Goal: Transaction & Acquisition: Purchase product/service

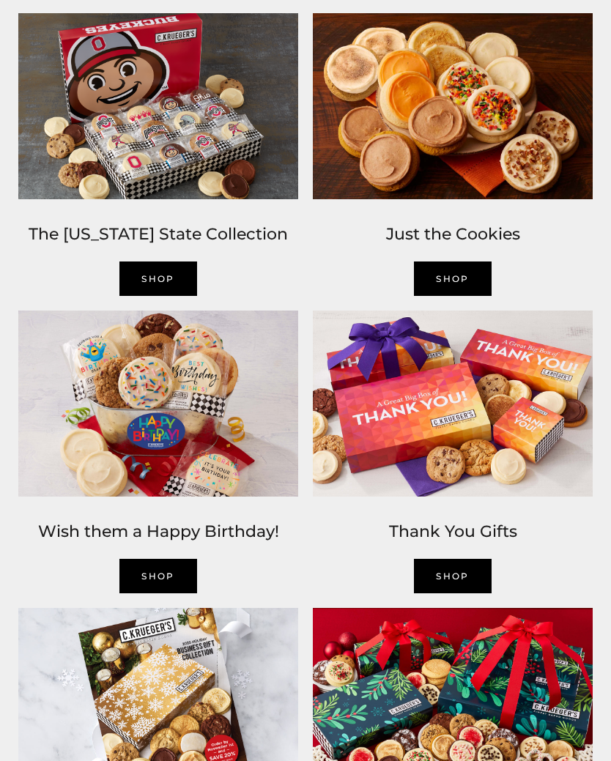
scroll to position [1146, 0]
click at [146, 592] on link "SHOP" at bounding box center [158, 576] width 78 height 34
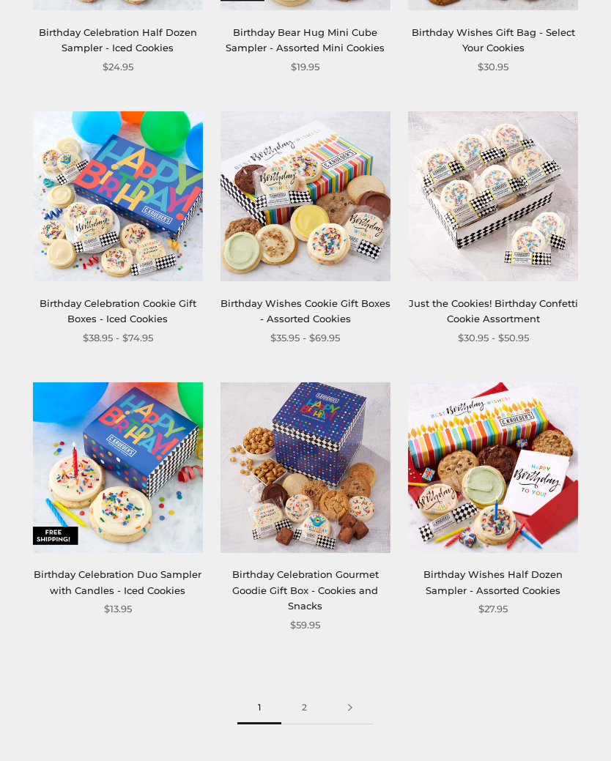
scroll to position [1809, 0]
click at [302, 699] on link "2" at bounding box center [304, 707] width 46 height 33
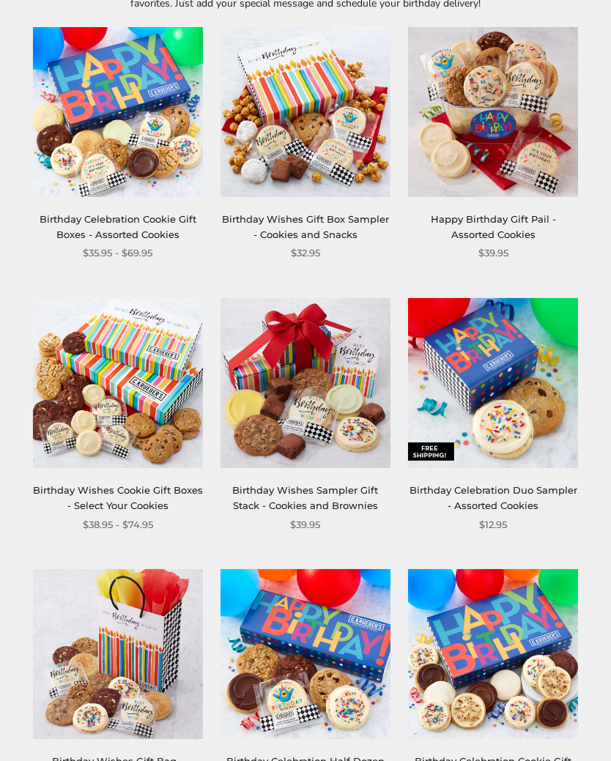
scroll to position [262, 0]
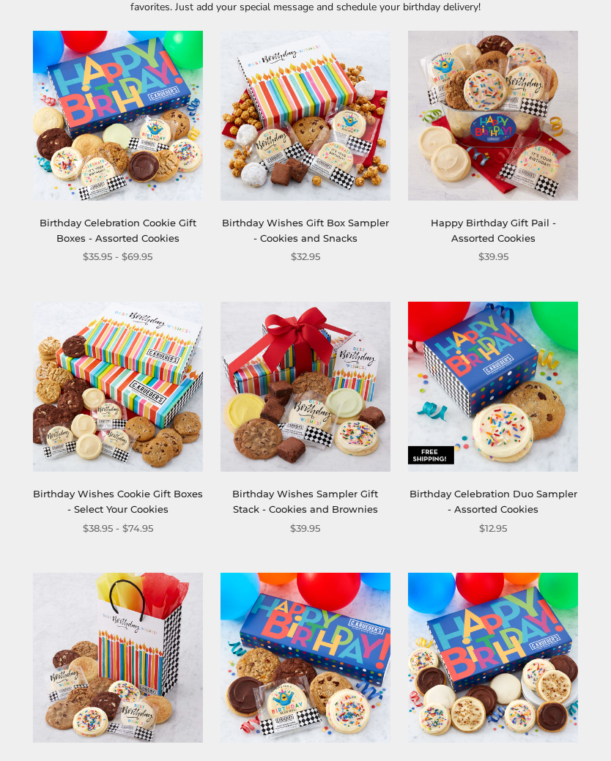
click at [131, 501] on link "Birthday Wishes Cookie Gift Boxes - Select Your Cookies" at bounding box center [118, 501] width 170 height 27
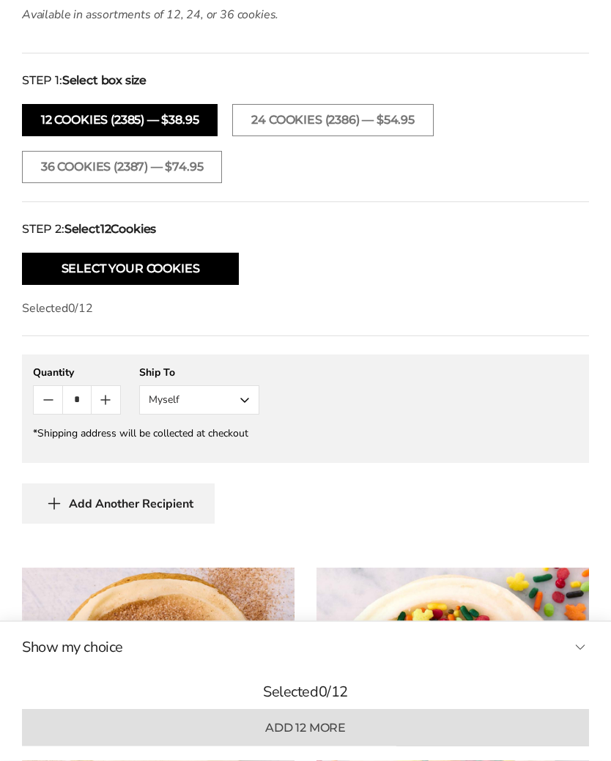
scroll to position [1047, 0]
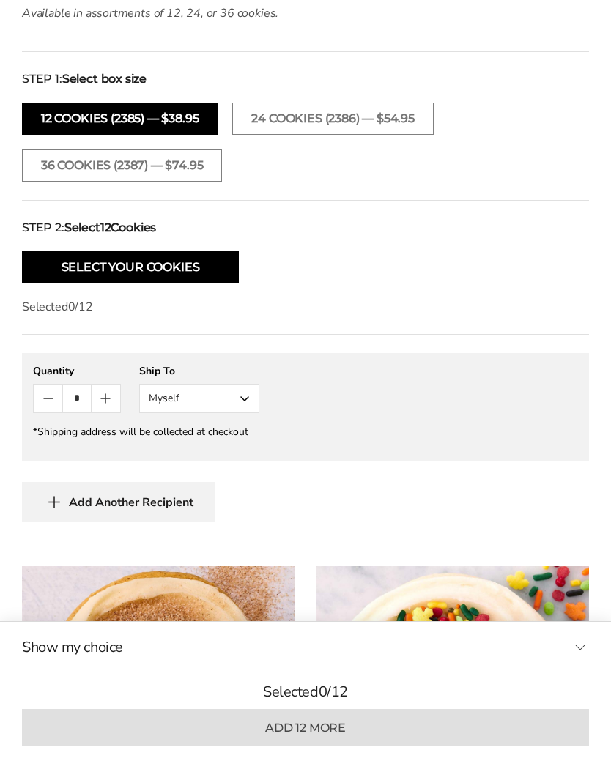
click at [234, 395] on button "Myself" at bounding box center [199, 398] width 120 height 29
click at [243, 458] on button "Other Recipient" at bounding box center [199, 452] width 119 height 26
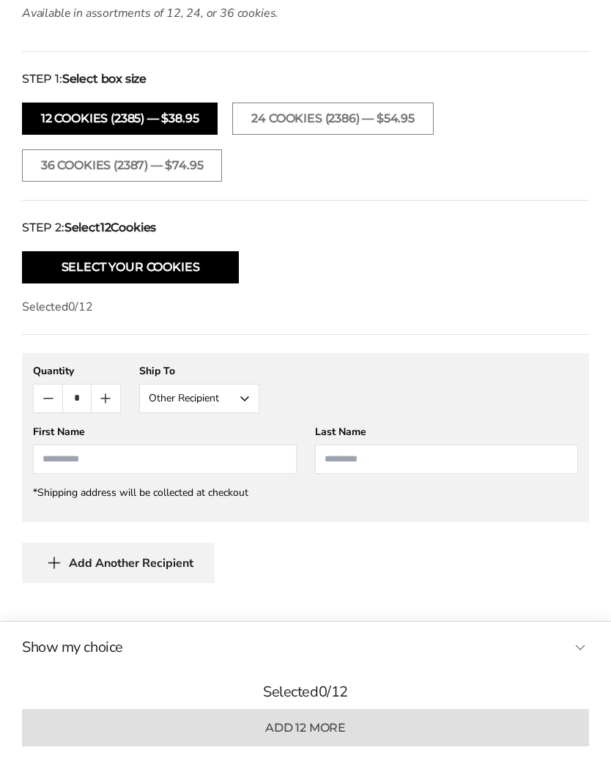
click at [212, 463] on input "First Name" at bounding box center [165, 458] width 264 height 29
type input "*****"
click at [427, 466] on input "Last Name" at bounding box center [447, 458] width 264 height 29
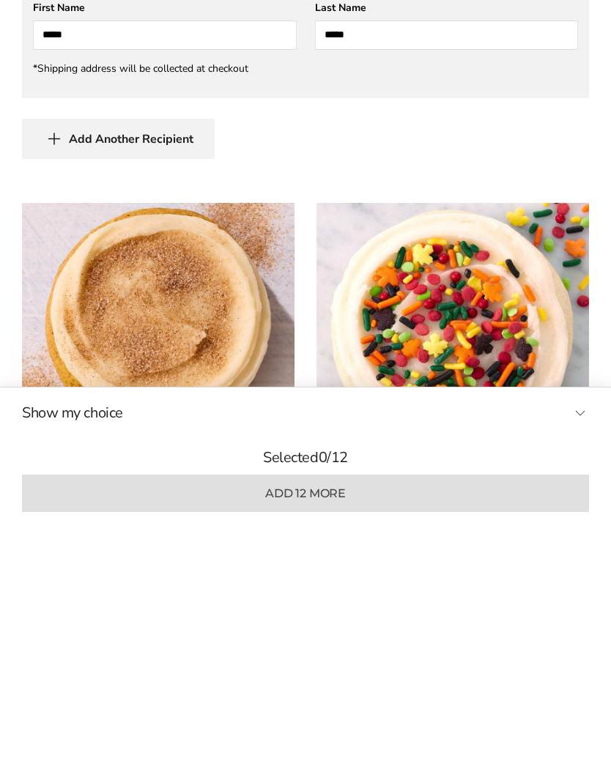
type input "*****"
click at [580, 636] on button "Show my choice" at bounding box center [305, 647] width 567 height 22
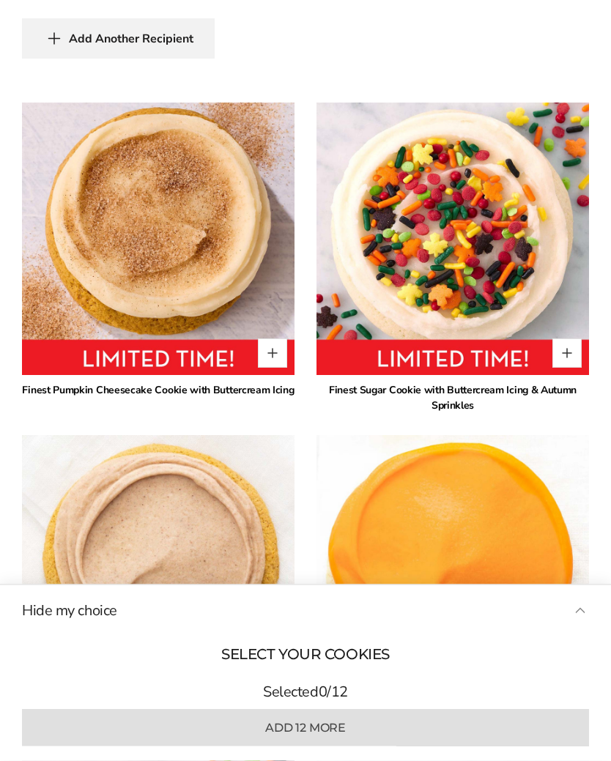
scroll to position [1572, 0]
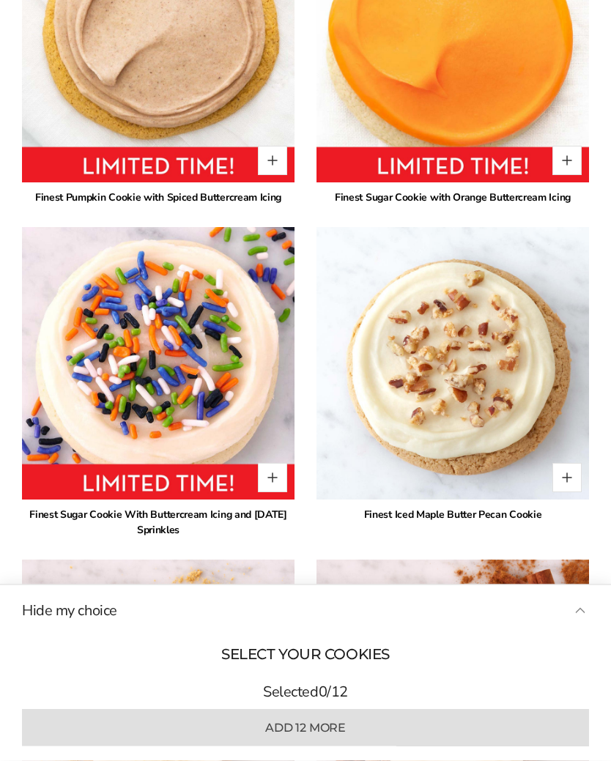
click at [273, 154] on button "Quantity button plus" at bounding box center [272, 160] width 29 height 29
type input "*"
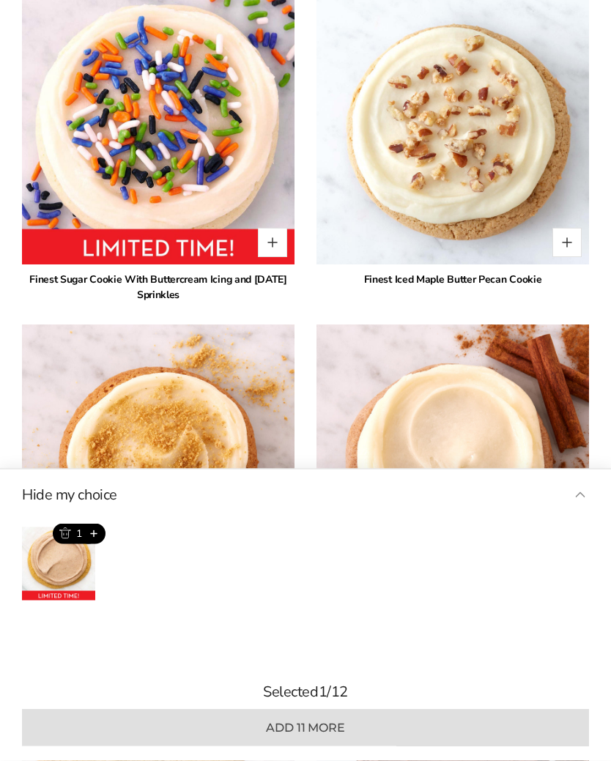
scroll to position [2333, 0]
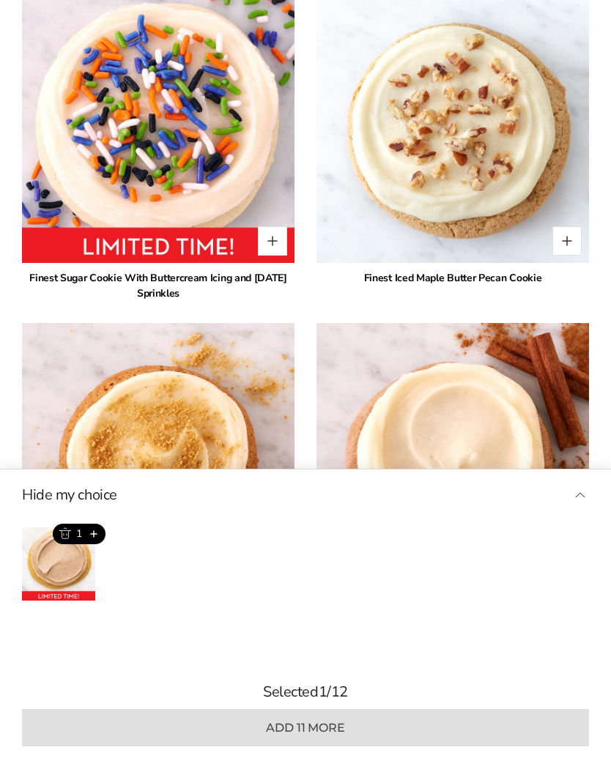
click at [268, 236] on button "Quantity button plus" at bounding box center [272, 240] width 29 height 29
type input "*"
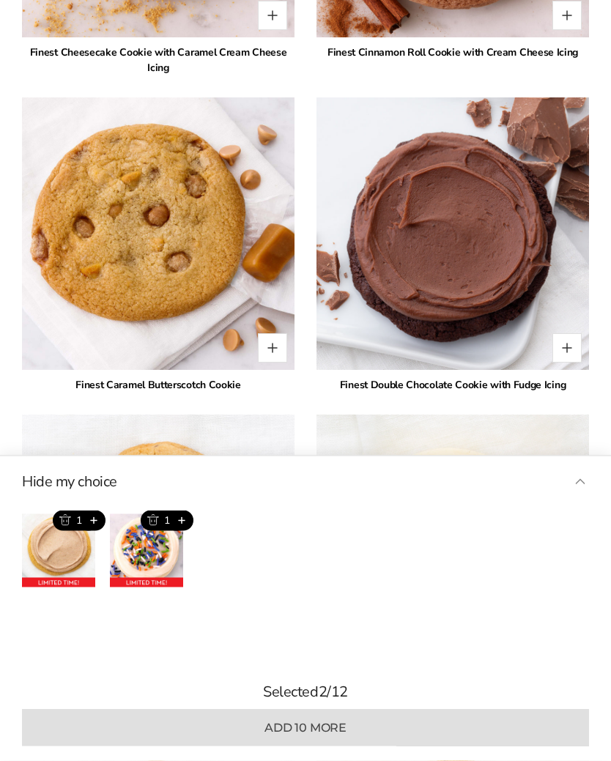
scroll to position [2891, 0]
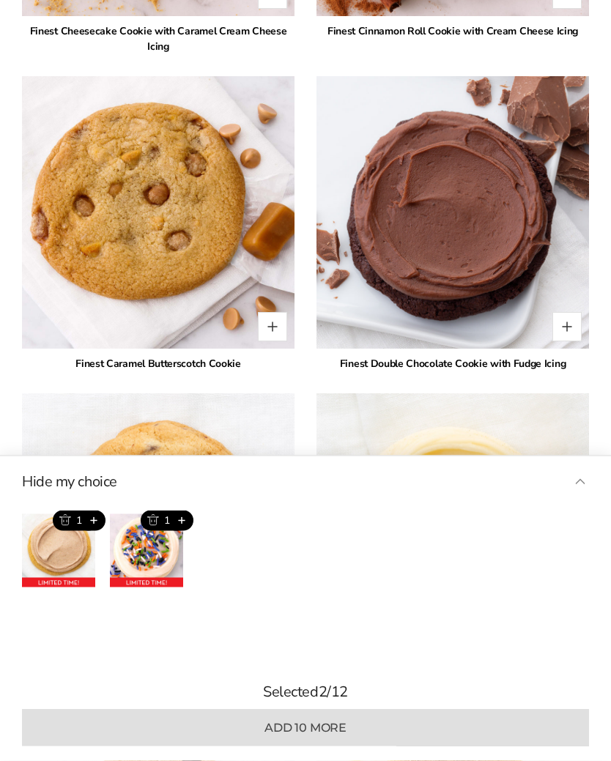
click at [570, 324] on button "Quantity button plus" at bounding box center [566, 327] width 29 height 29
type input "*"
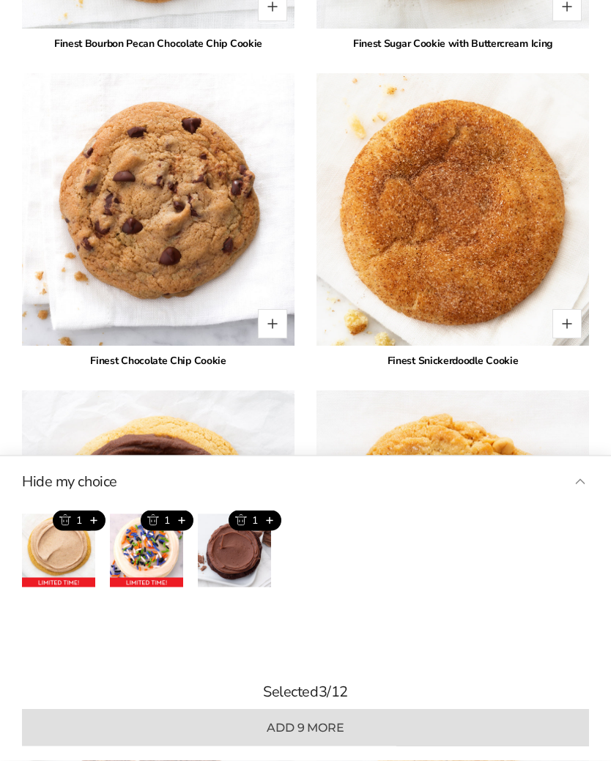
scroll to position [3549, 0]
click at [560, 327] on button "Quantity button plus" at bounding box center [566, 323] width 29 height 29
type input "*"
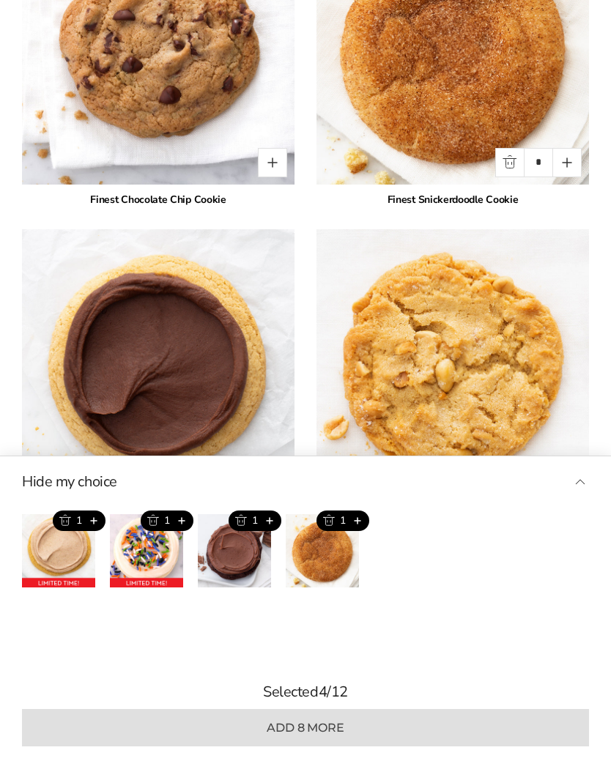
scroll to position [3708, 0]
click at [280, 160] on button "Quantity button plus" at bounding box center [272, 163] width 29 height 29
type input "*"
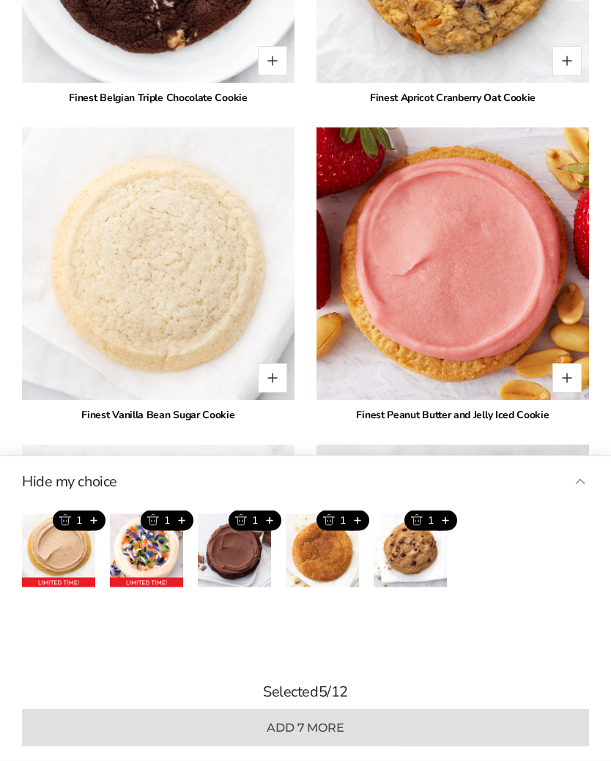
scroll to position [4446, 0]
click at [269, 372] on button "Quantity button plus" at bounding box center [272, 377] width 29 height 29
type input "*"
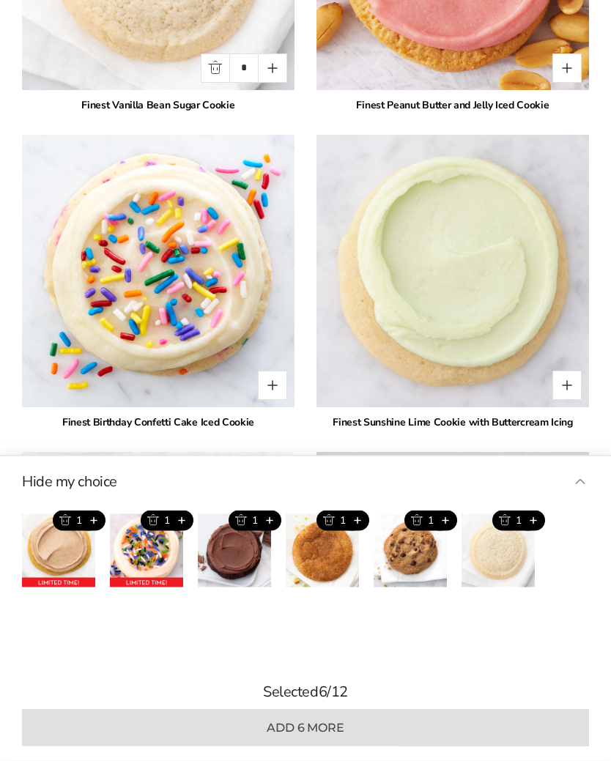
scroll to position [4756, 0]
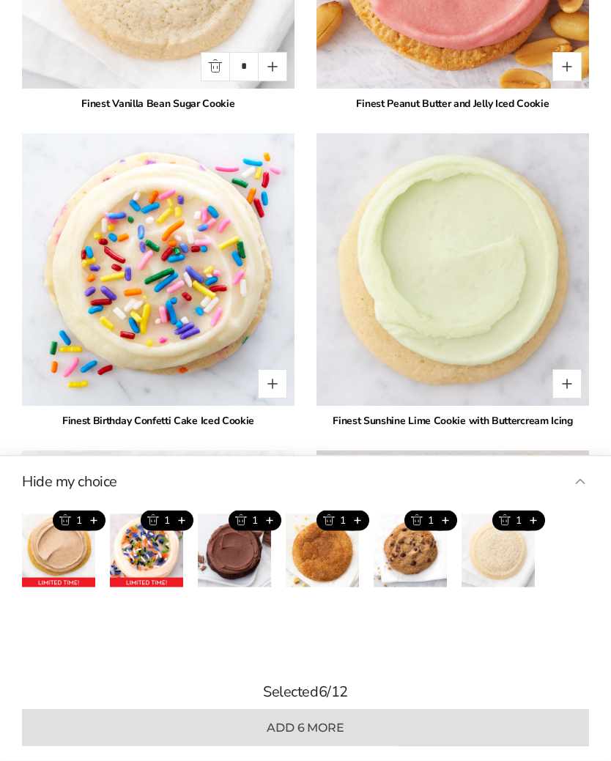
click at [271, 374] on button "Quantity button plus" at bounding box center [272, 384] width 29 height 29
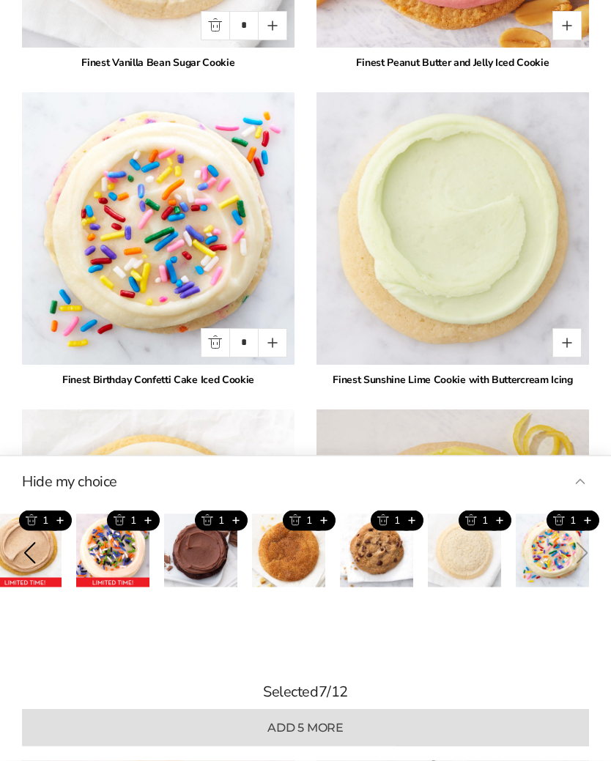
click at [275, 338] on button "Quantity button plus" at bounding box center [272, 343] width 29 height 29
type input "*"
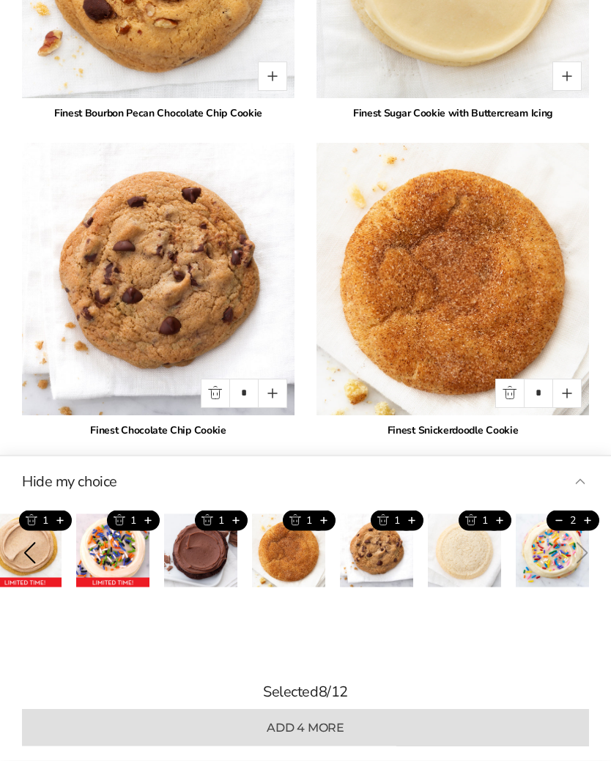
scroll to position [3479, 0]
click at [272, 392] on button "Quantity button plus" at bounding box center [272, 393] width 29 height 29
type input "*"
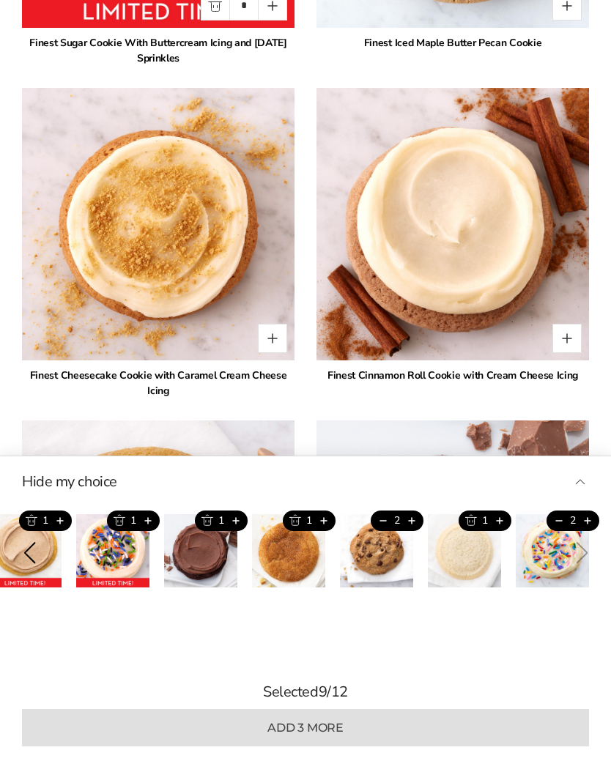
scroll to position [2567, 0]
click at [564, 338] on button "Quantity button plus" at bounding box center [566, 338] width 29 height 29
type input "*"
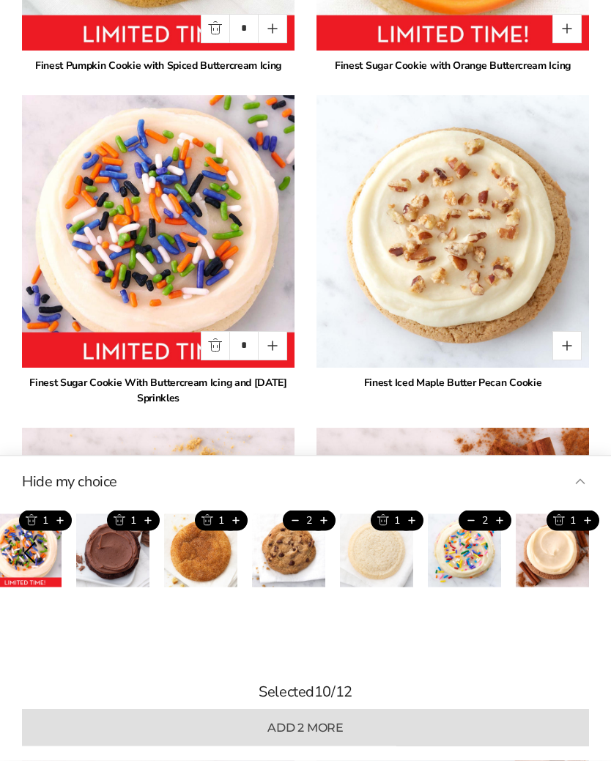
click at [269, 340] on button "Quantity button plus" at bounding box center [272, 346] width 29 height 29
type input "*"
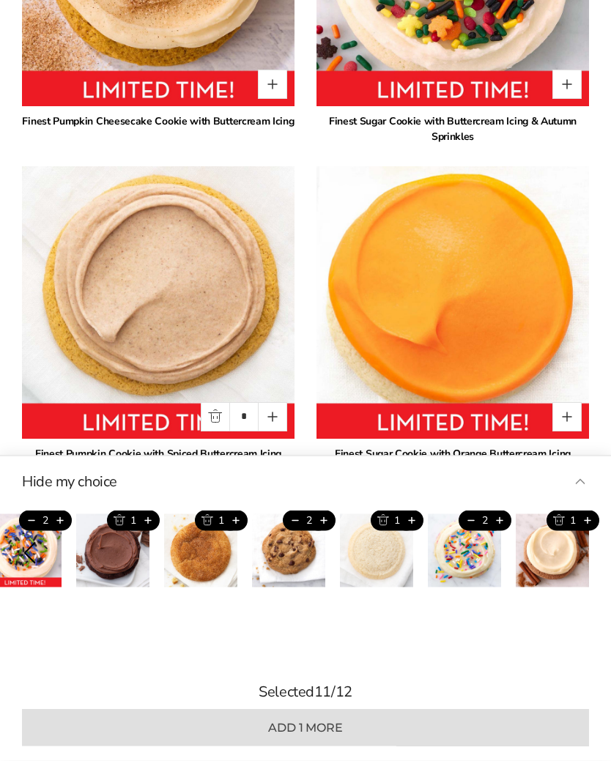
scroll to position [1849, 0]
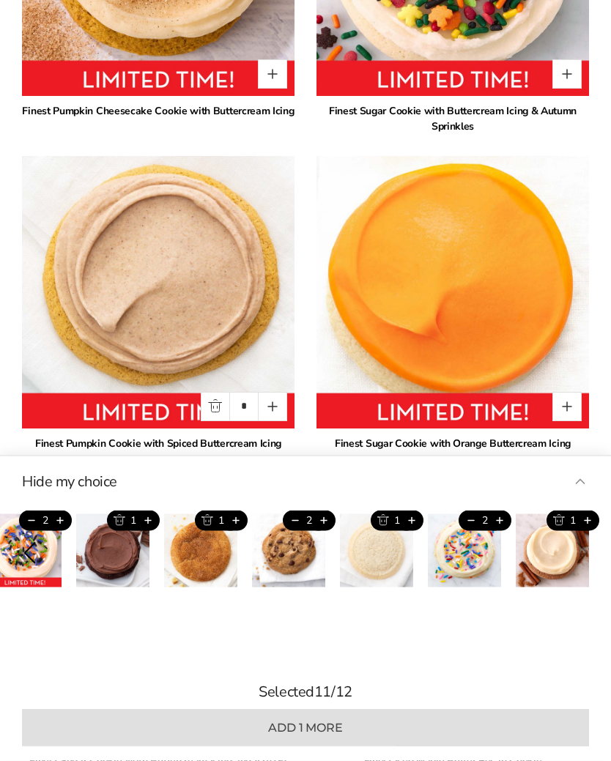
click at [271, 403] on button "Quantity button plus" at bounding box center [272, 406] width 29 height 29
type input "*"
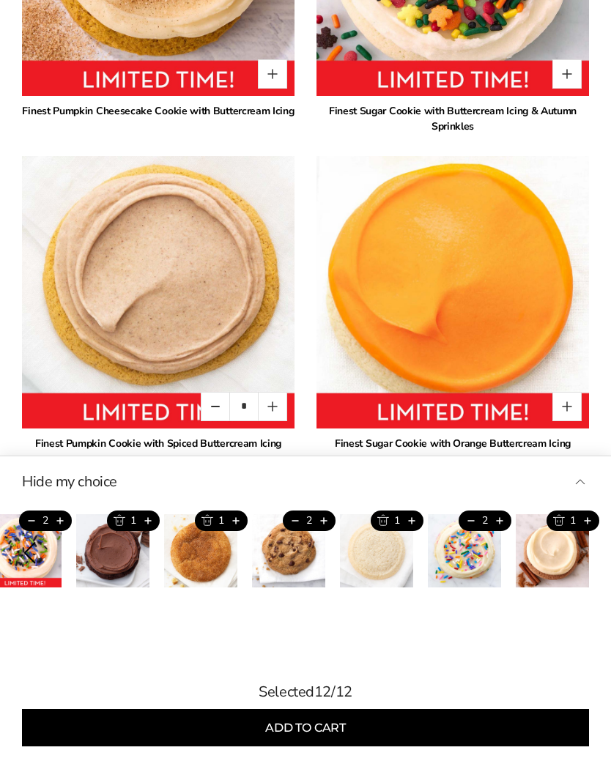
click at [312, 746] on button "Add to cart" at bounding box center [305, 727] width 567 height 37
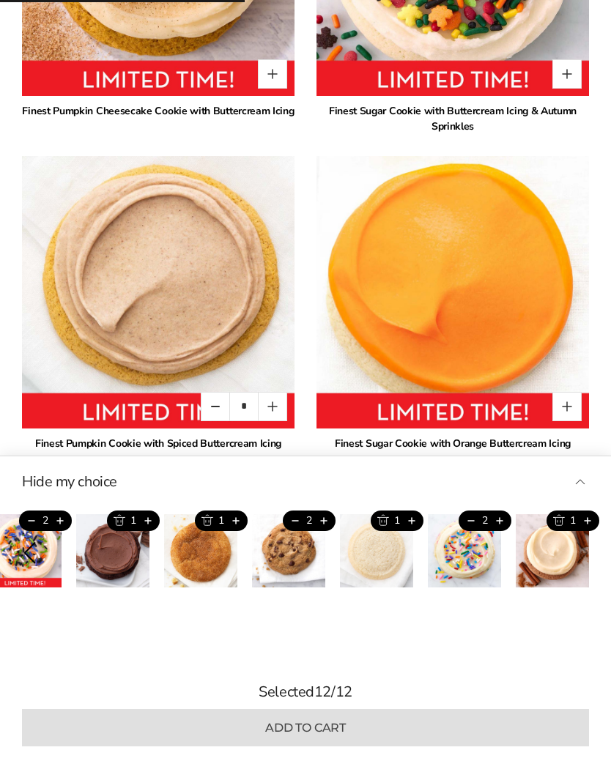
type input "*"
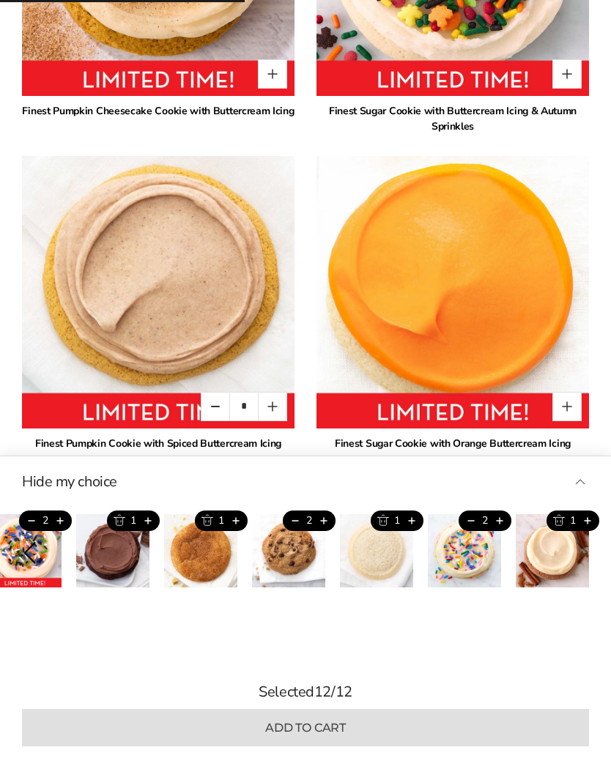
type input "*"
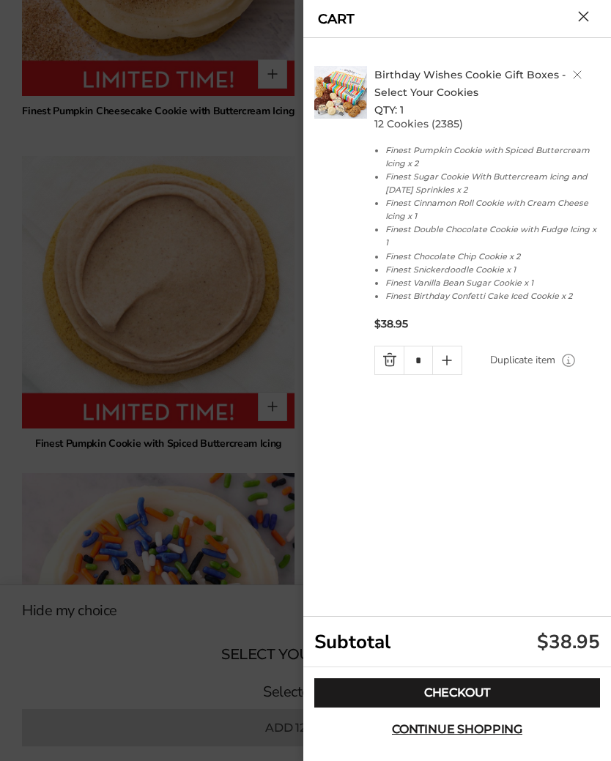
click at [455, 735] on span "Continue shopping" at bounding box center [457, 729] width 130 height 12
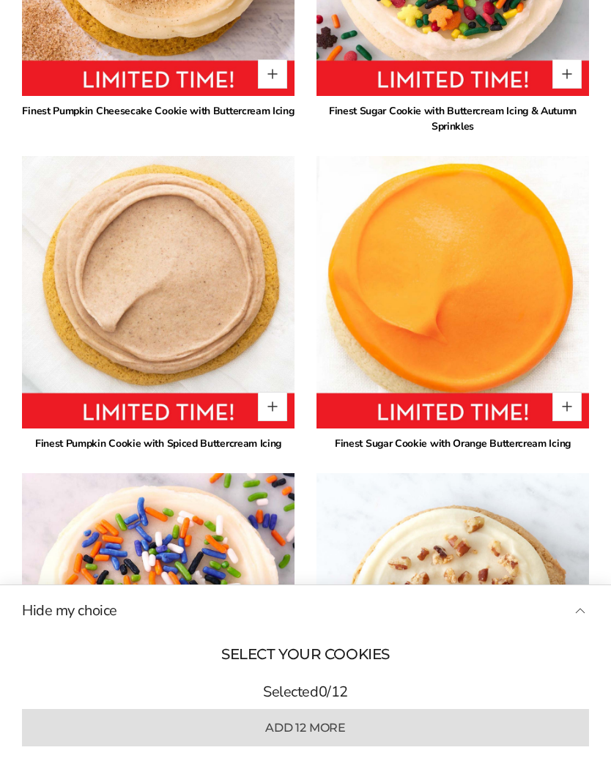
click at [581, 622] on button "Hide my choice" at bounding box center [305, 611] width 567 height 22
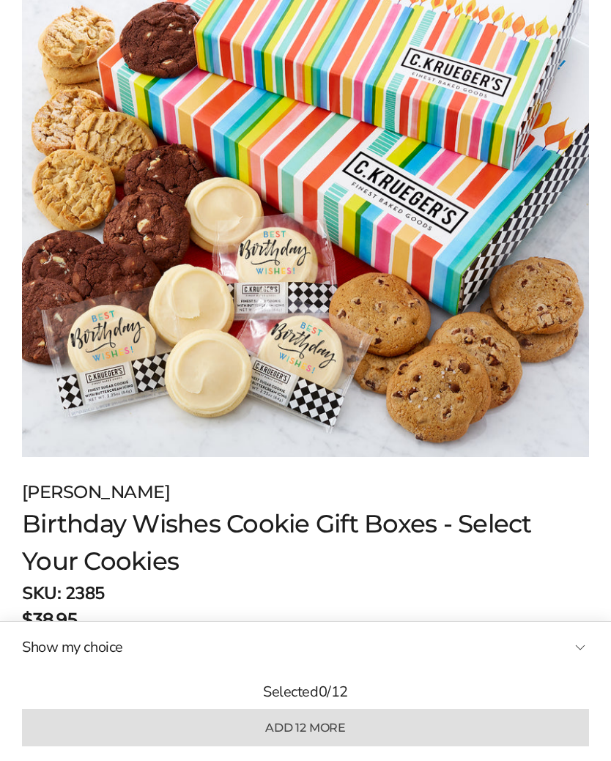
scroll to position [0, 0]
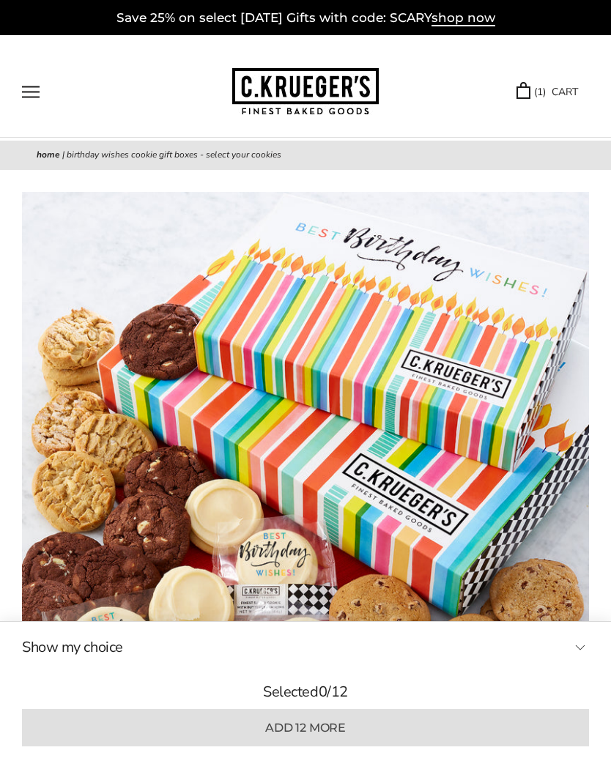
click at [31, 94] on button "Open navigation" at bounding box center [31, 92] width 18 height 12
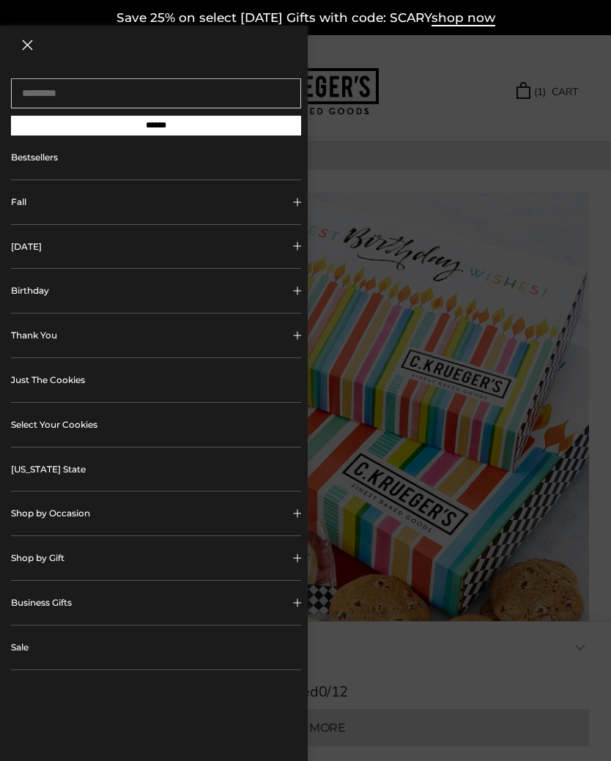
click at [293, 559] on span "Collapsible block button" at bounding box center [297, 558] width 8 height 8
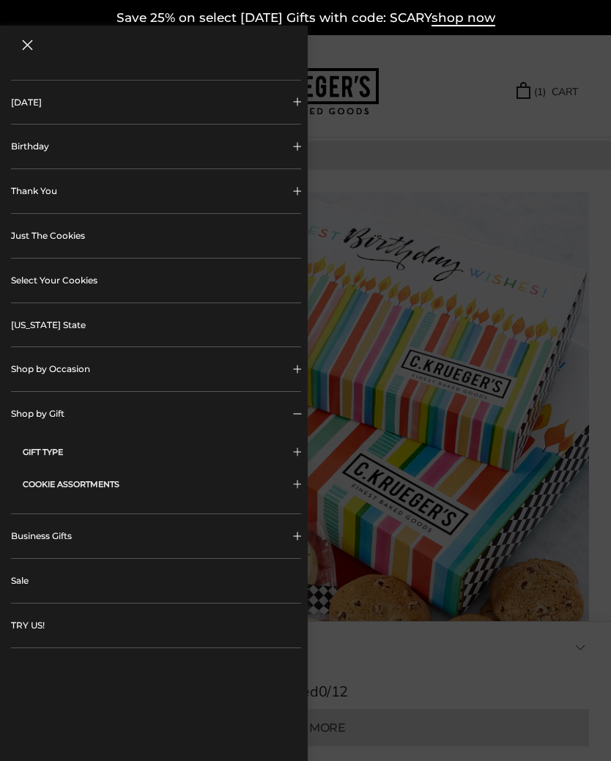
scroll to position [148, 0]
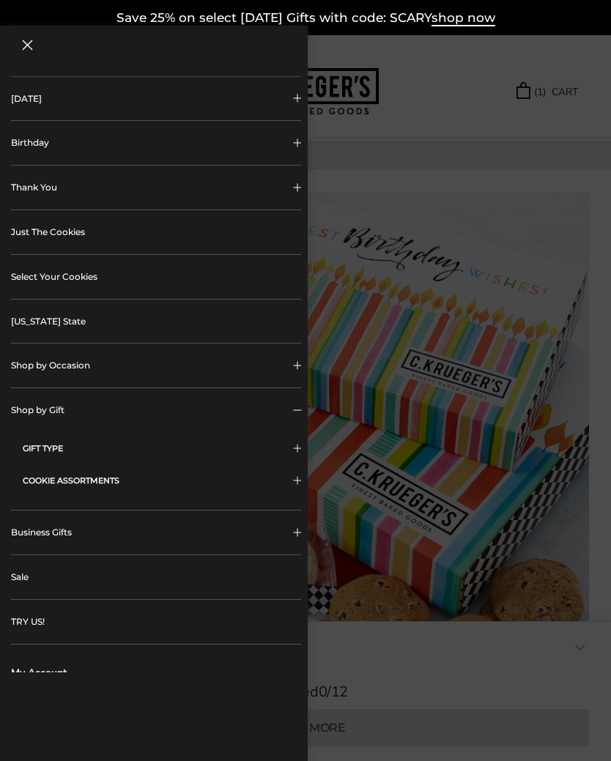
click at [291, 449] on button "GIFT TYPE" at bounding box center [162, 448] width 278 height 32
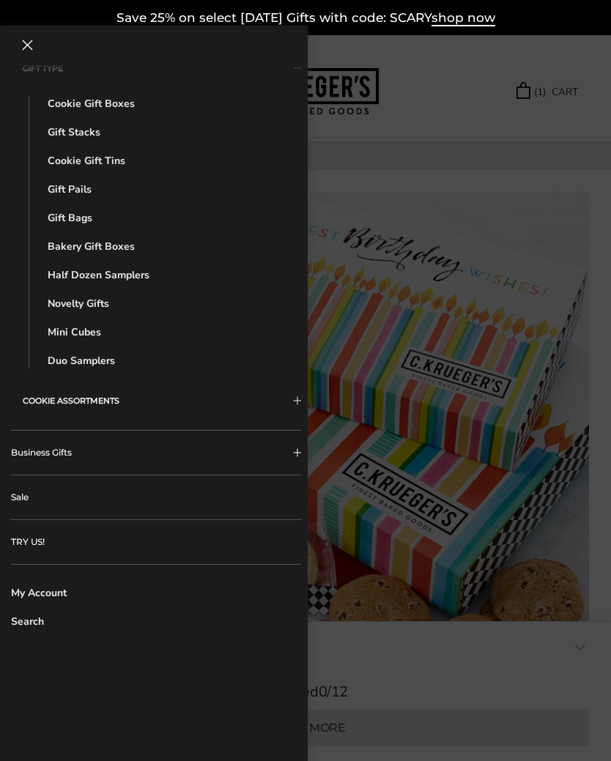
scroll to position [526, 0]
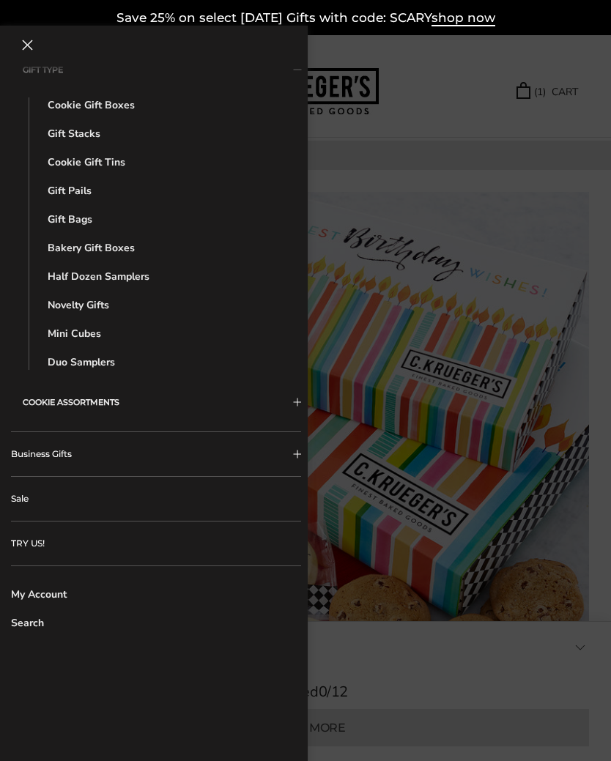
click at [73, 338] on link "Mini Cubes" at bounding box center [167, 333] width 239 height 15
click at [33, 51] on button "Close navigation" at bounding box center [27, 45] width 11 height 11
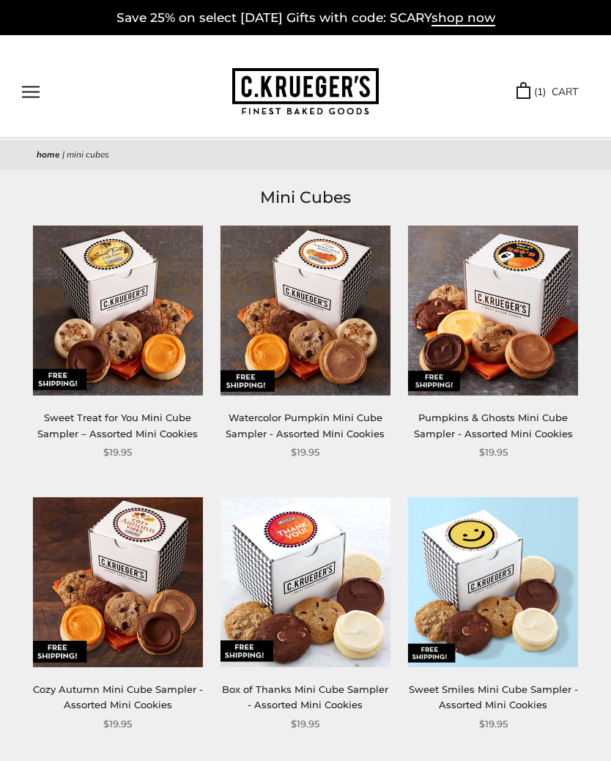
click at [534, 85] on link "( 1 ) CART" at bounding box center [547, 91] width 62 height 17
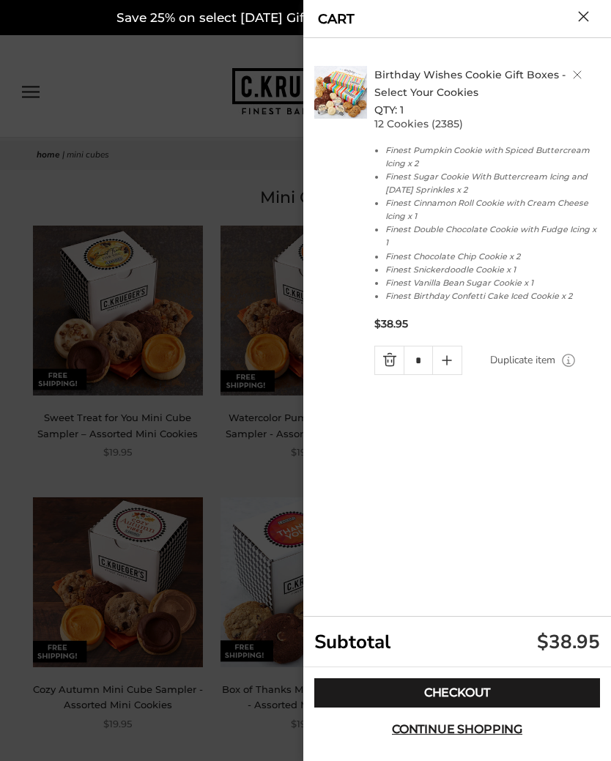
click at [469, 679] on link "Checkout" at bounding box center [457, 692] width 286 height 29
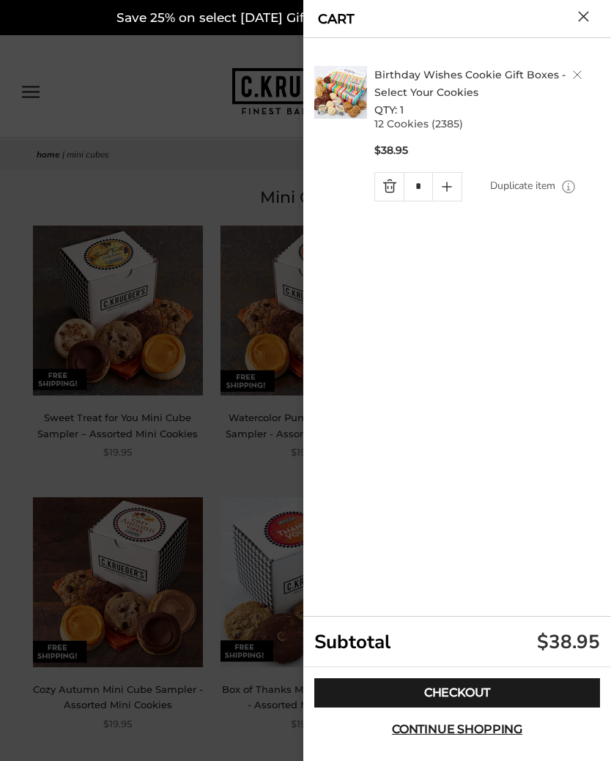
click at [588, 22] on button "Close cart" at bounding box center [583, 16] width 11 height 11
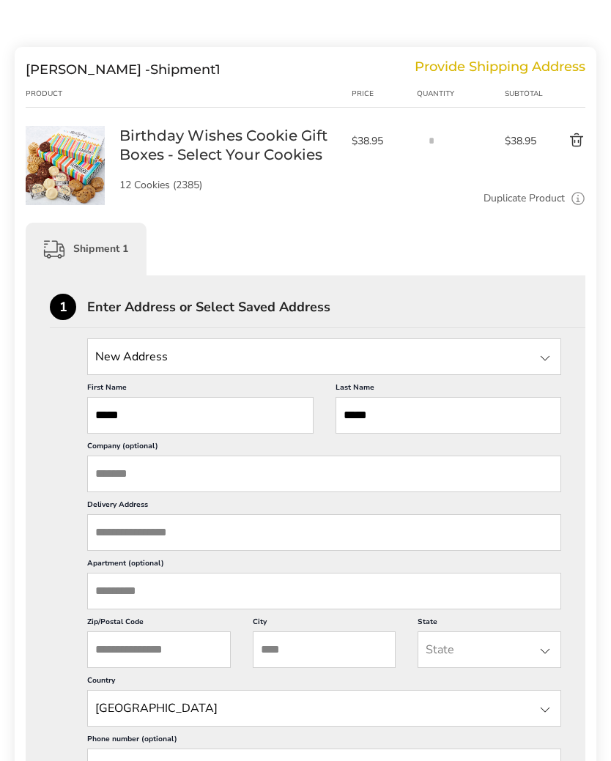
click at [190, 354] on input "State" at bounding box center [324, 357] width 474 height 37
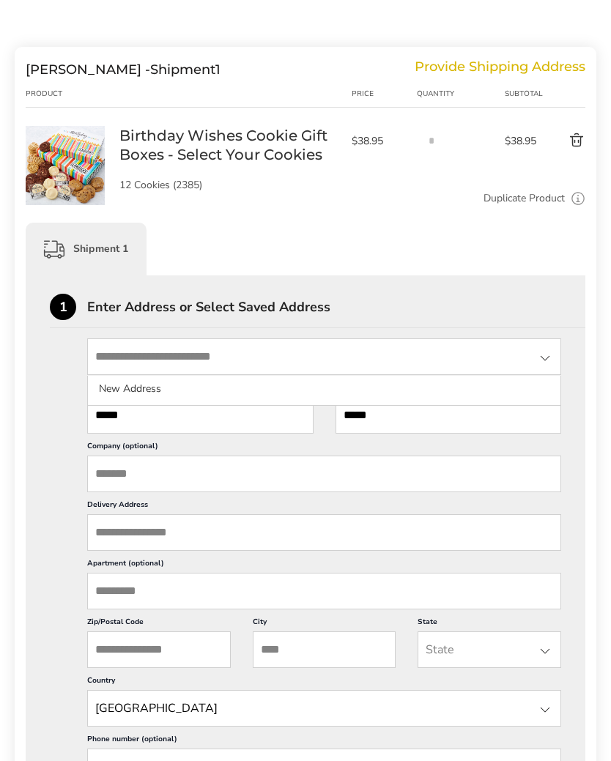
scroll to position [153, 0]
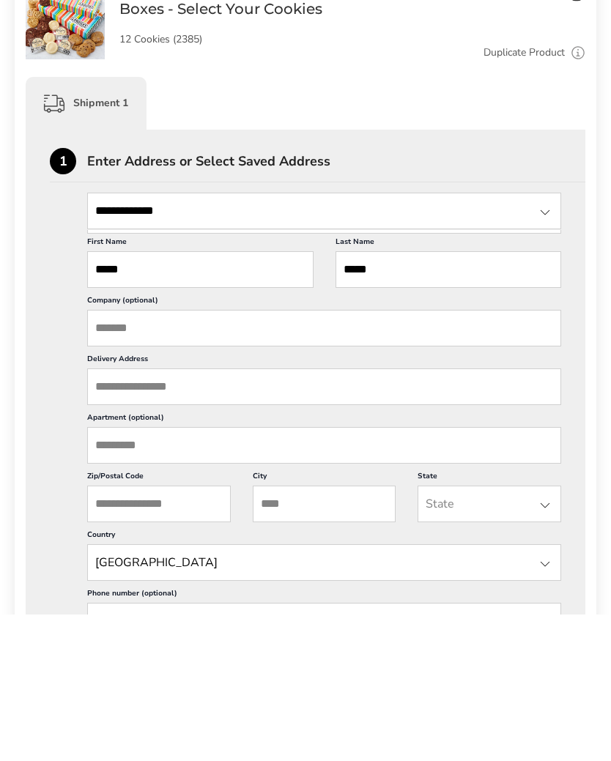
type input "**********"
click at [551, 350] on div at bounding box center [545, 359] width 18 height 18
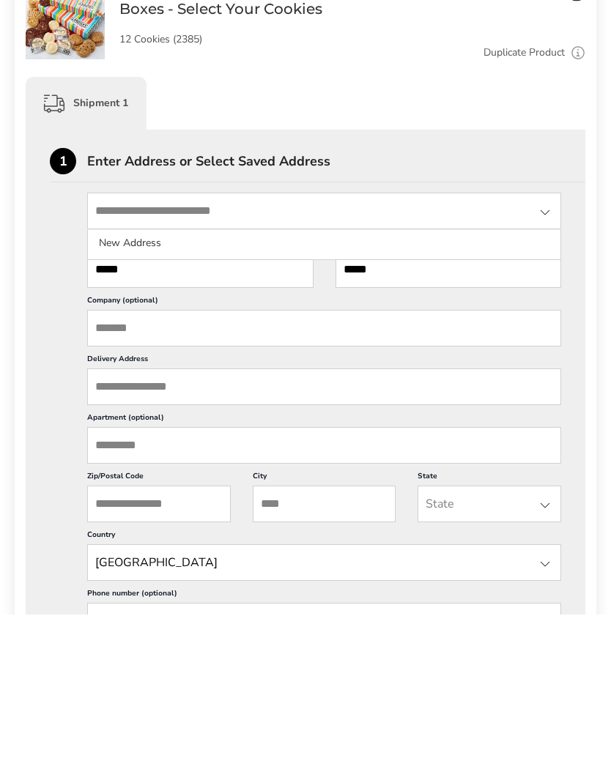
scroll to position [300, 0]
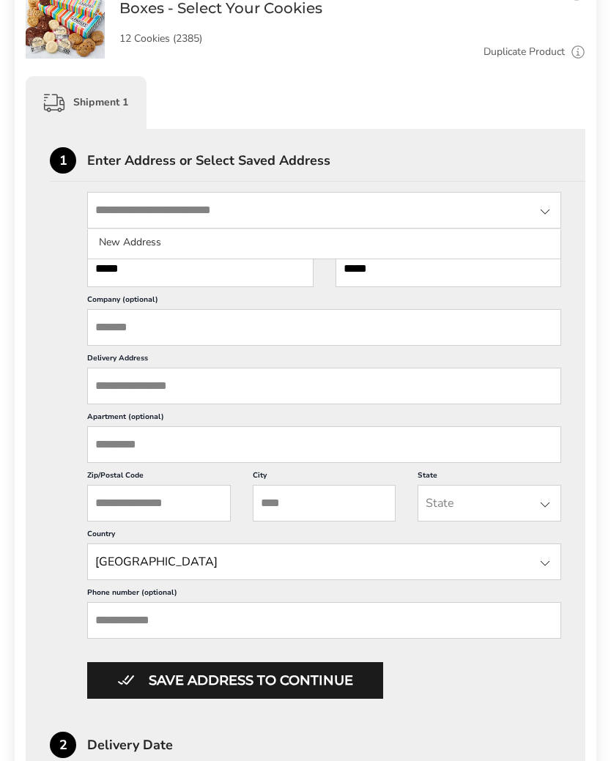
click at [138, 239] on li "New Address" at bounding box center [324, 242] width 472 height 26
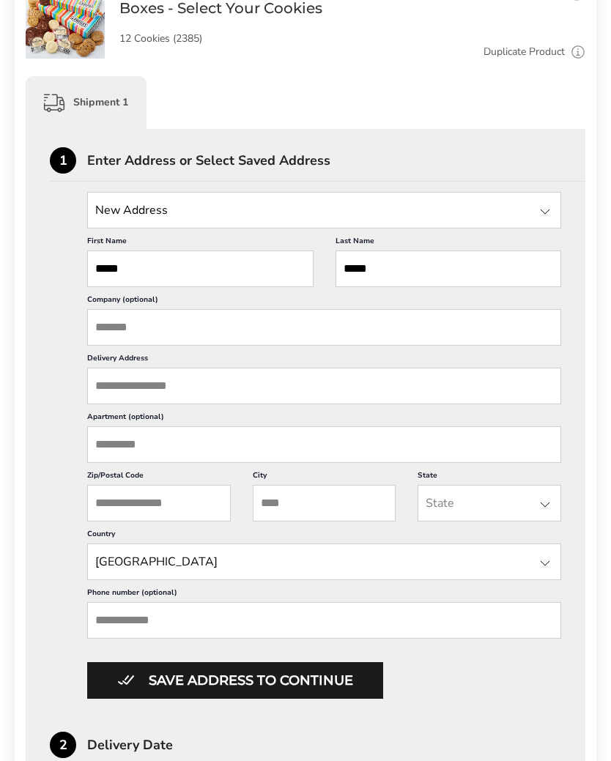
click at [234, 403] on input "Delivery Address" at bounding box center [324, 386] width 474 height 37
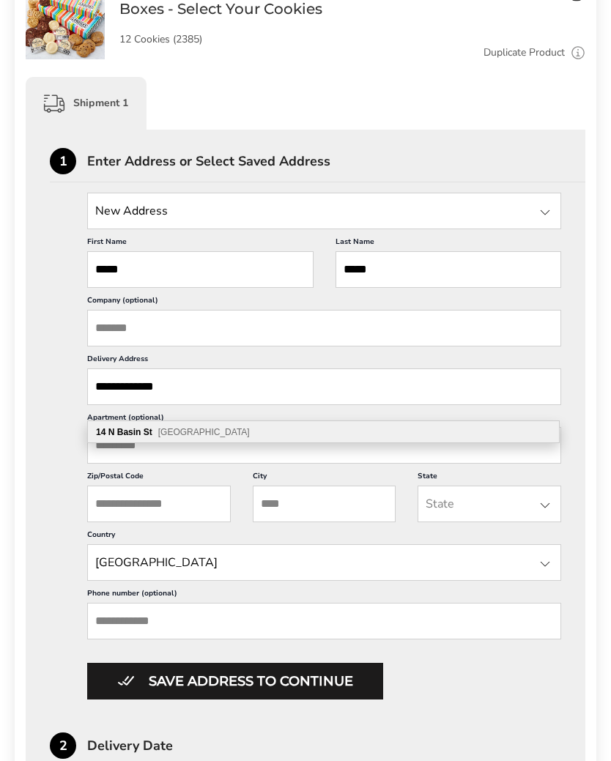
type input "**********"
click at [212, 433] on span "[GEOGRAPHIC_DATA]" at bounding box center [204, 432] width 92 height 10
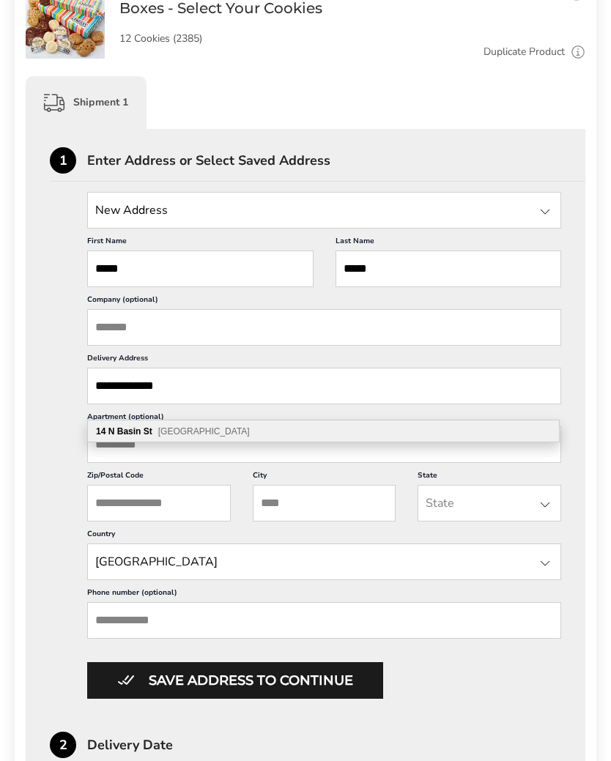
type input "**********"
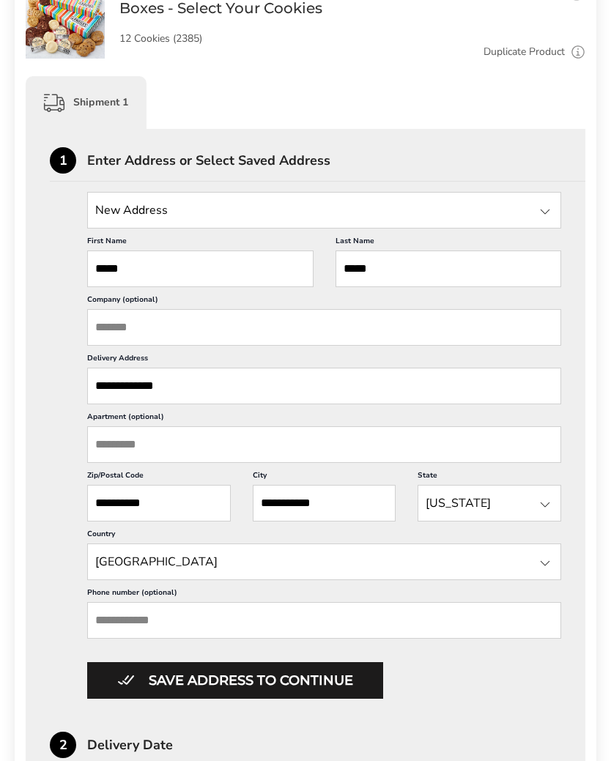
scroll to position [300, 0]
click at [321, 638] on input "Phone number (optional)" at bounding box center [324, 620] width 474 height 37
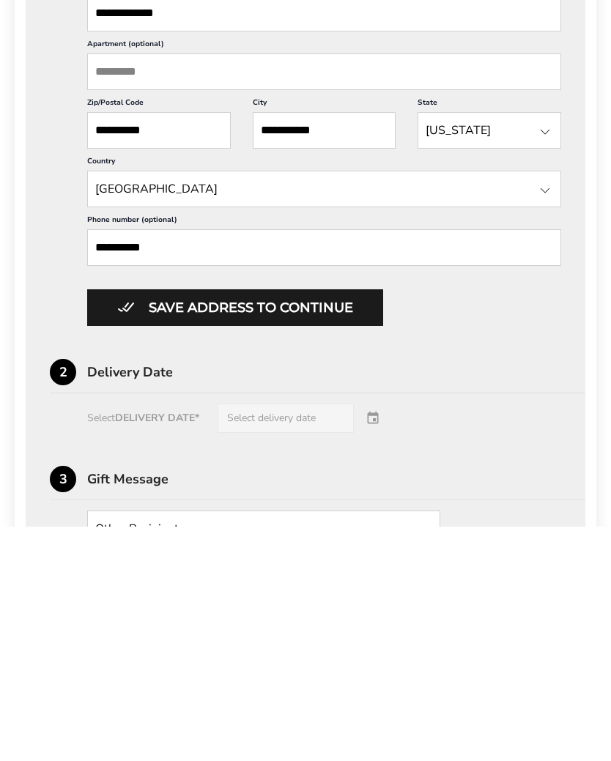
scroll to position [673, 0]
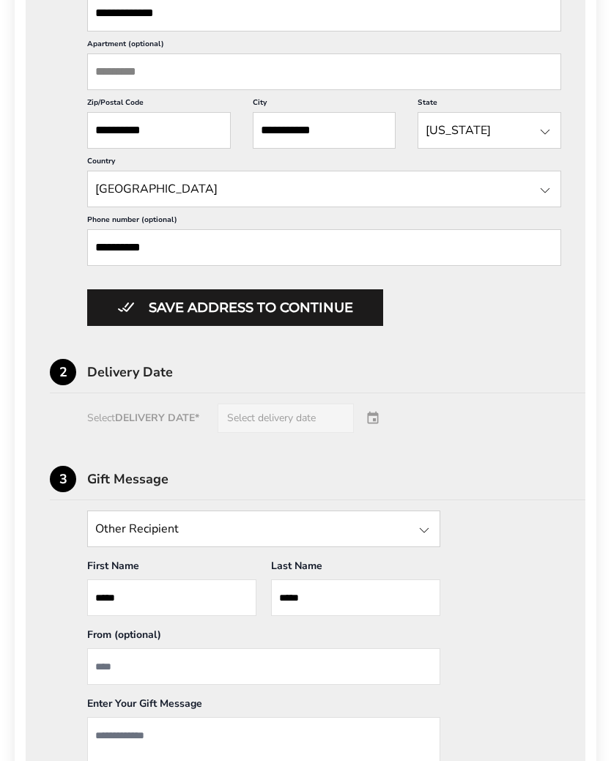
type input "**********"
click at [324, 433] on div "Select DELIVERY DATE* Select delivery date" at bounding box center [305, 417] width 511 height 29
click at [380, 433] on div "Select DELIVERY DATE* Select delivery date" at bounding box center [305, 417] width 511 height 29
click at [244, 326] on button "Save address to continue" at bounding box center [235, 307] width 296 height 37
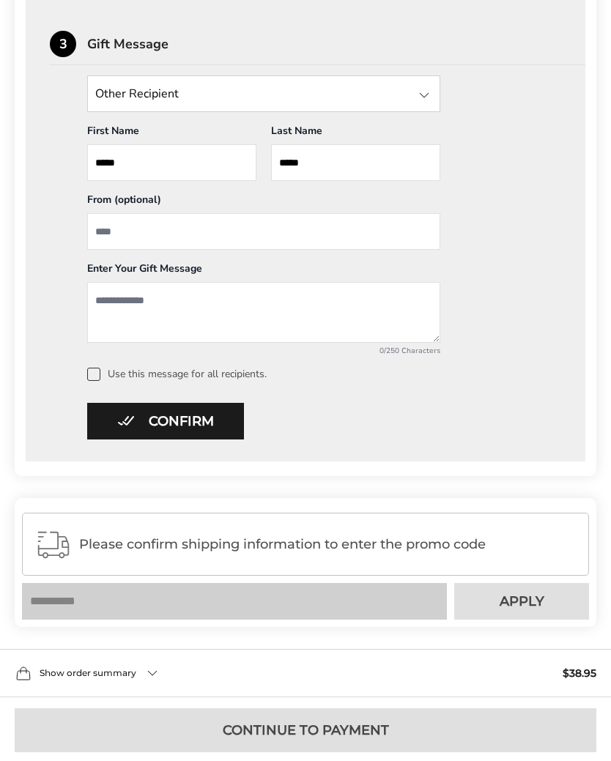
click at [188, 309] on textarea "Add a message" at bounding box center [263, 312] width 353 height 61
click at [145, 240] on input "From" at bounding box center [263, 231] width 353 height 37
type input "**********"
click at [193, 302] on textarea "Add a message" at bounding box center [263, 312] width 353 height 61
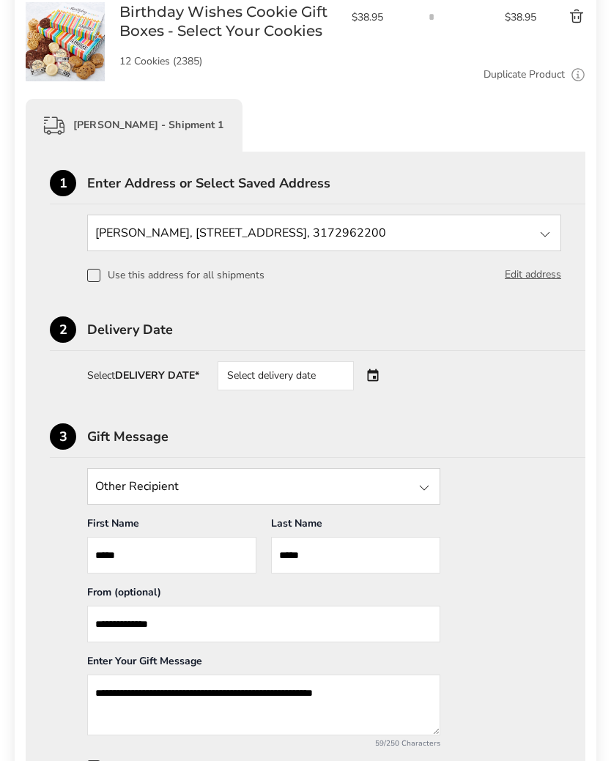
scroll to position [274, 0]
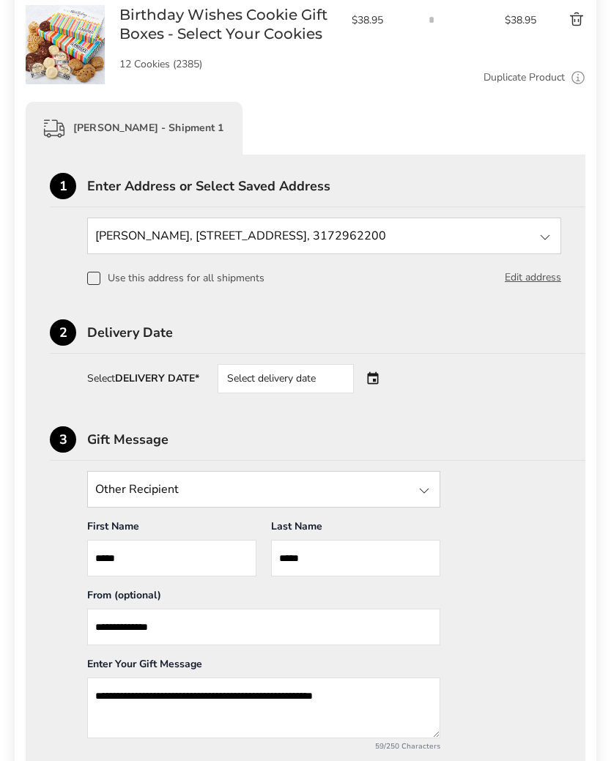
type textarea "**********"
click at [376, 383] on div "Select delivery date" at bounding box center [305, 379] width 177 height 29
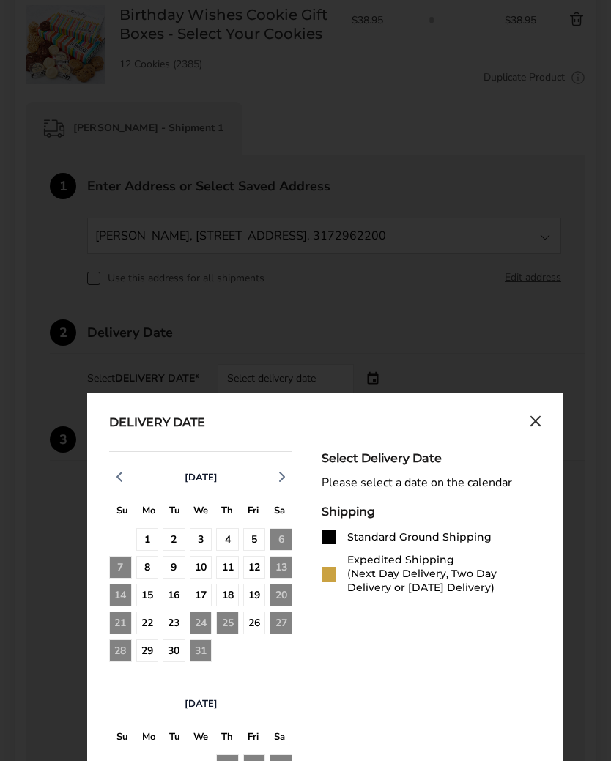
scroll to position [275, 0]
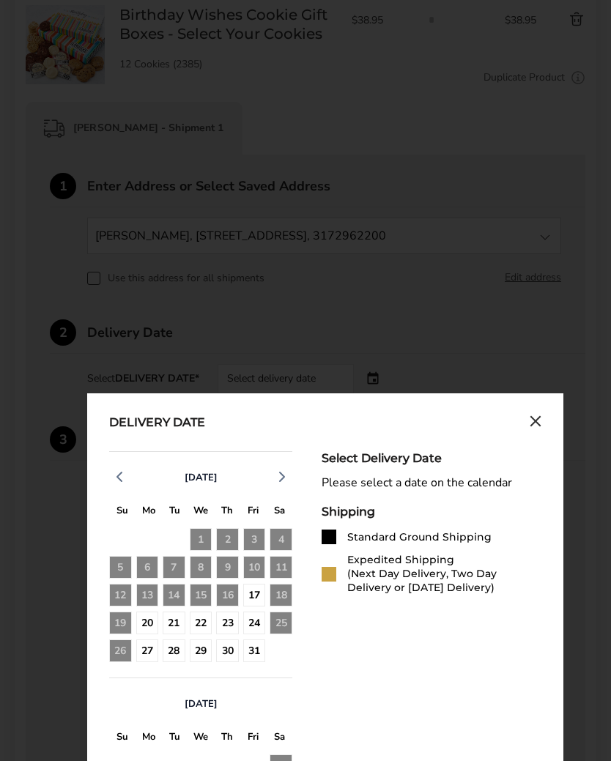
click at [228, 600] on div "16" at bounding box center [227, 595] width 23 height 23
click at [529, 427] on icon "Close calendar" at bounding box center [535, 421] width 12 height 12
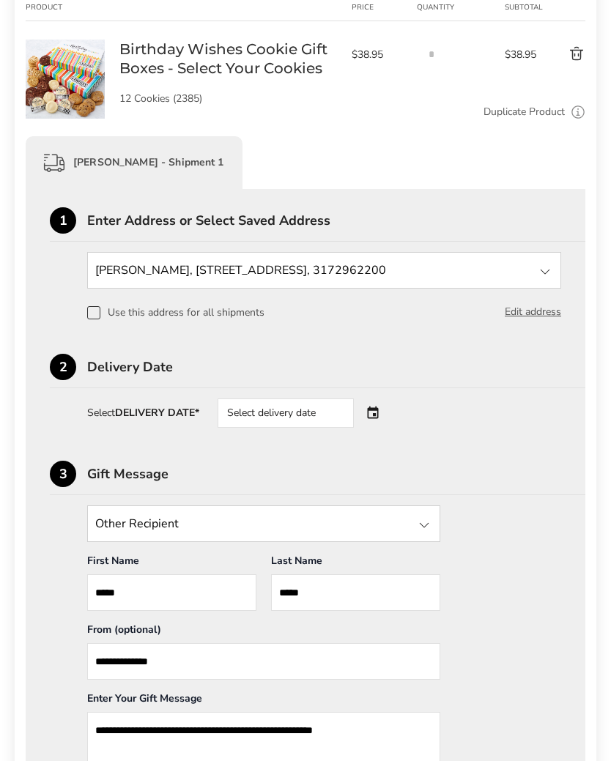
scroll to position [0, 0]
